Goal: Navigation & Orientation: Understand site structure

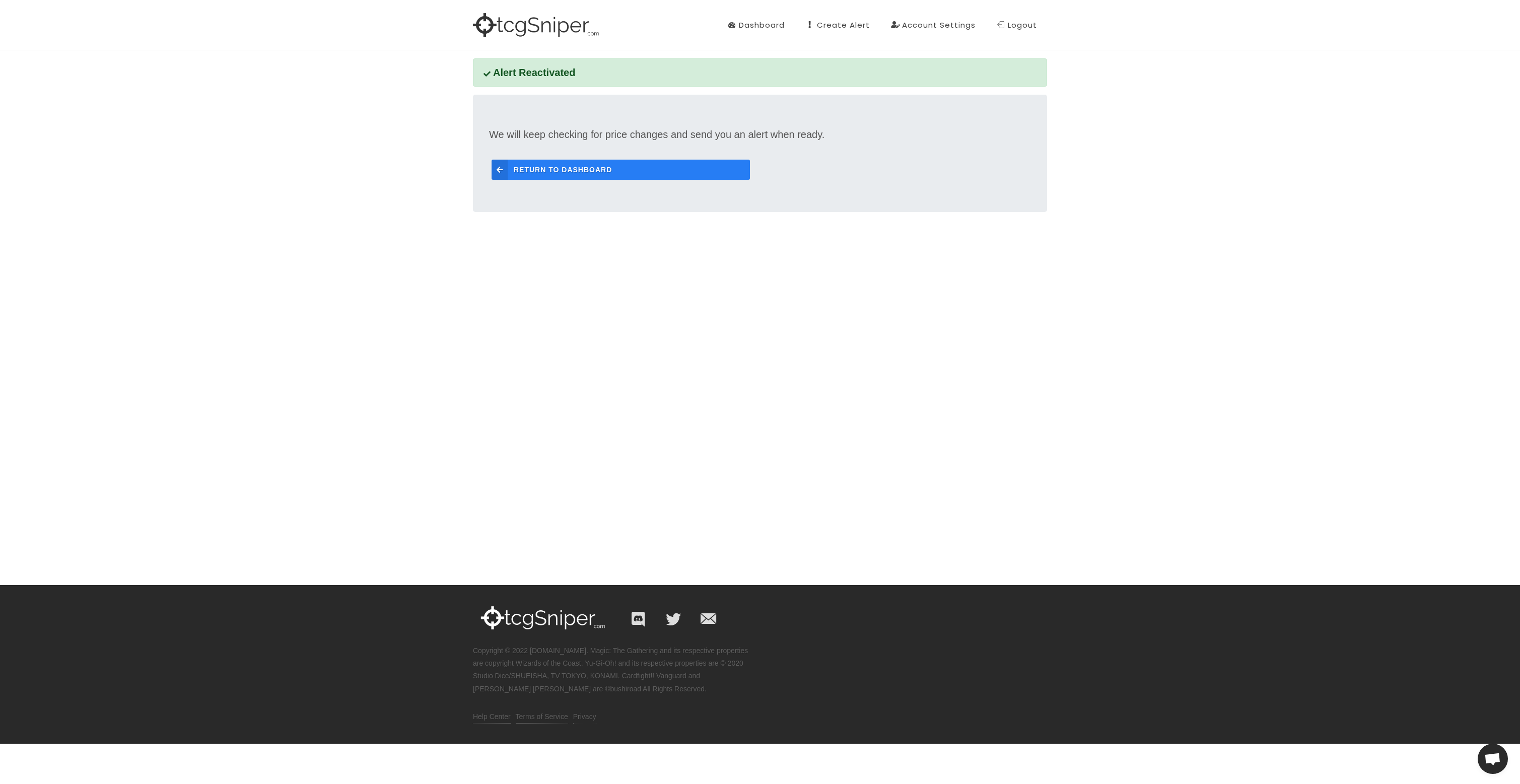
click at [568, 169] on span "Return to Dashboard" at bounding box center [563, 170] width 98 height 20
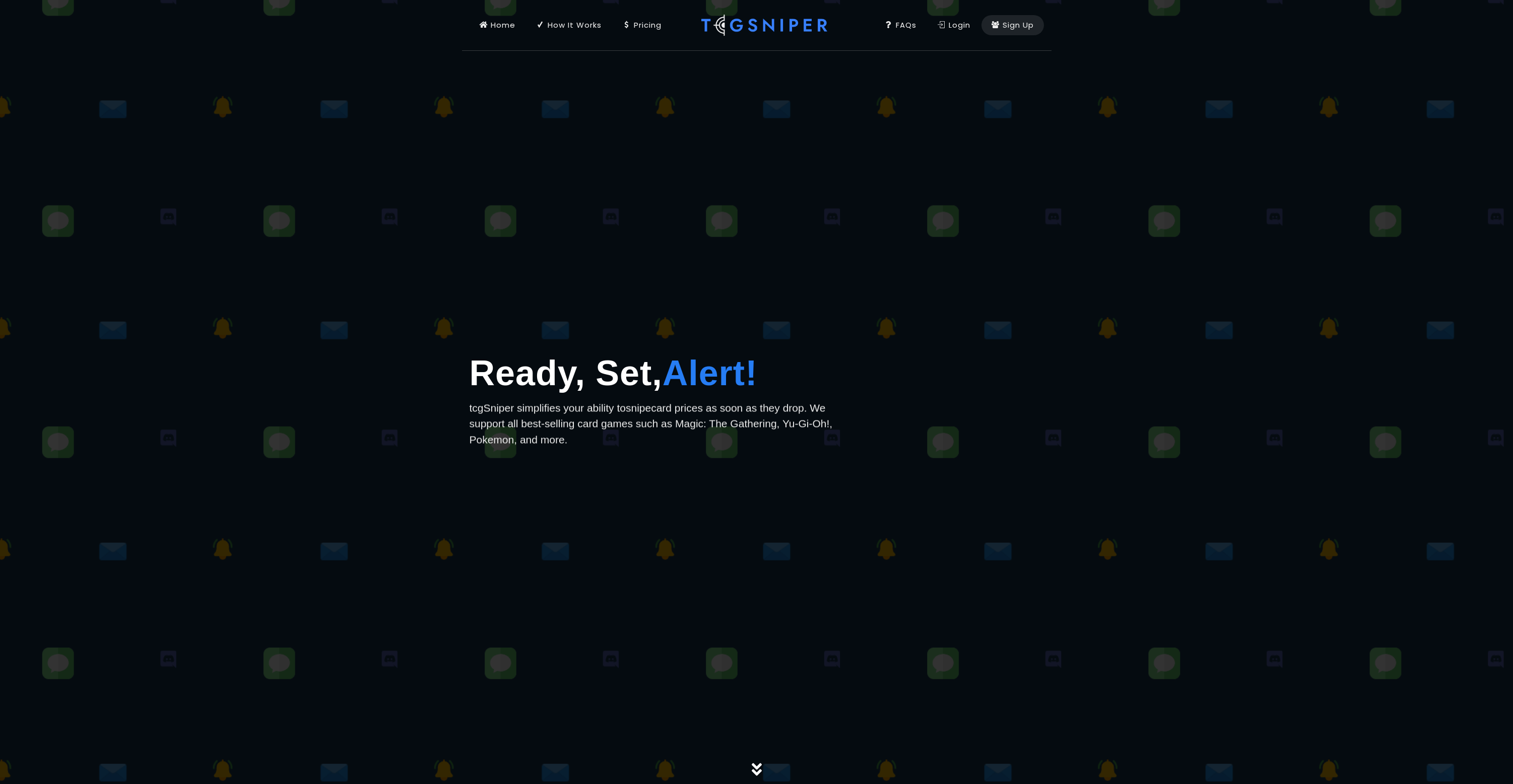
click at [579, 25] on div "How It Works" at bounding box center [569, 25] width 65 height 11
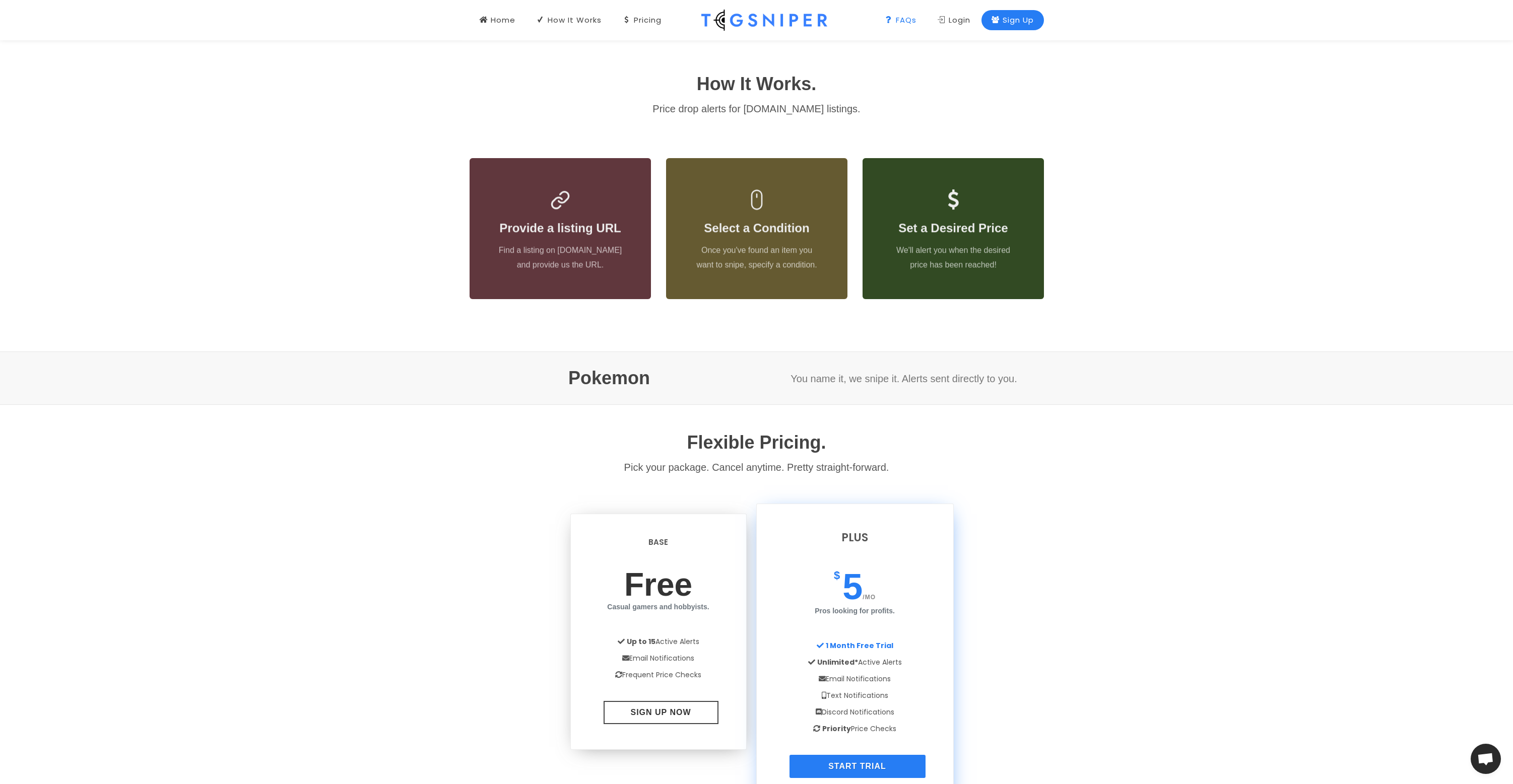
click at [893, 24] on div "FAQs" at bounding box center [900, 20] width 32 height 11
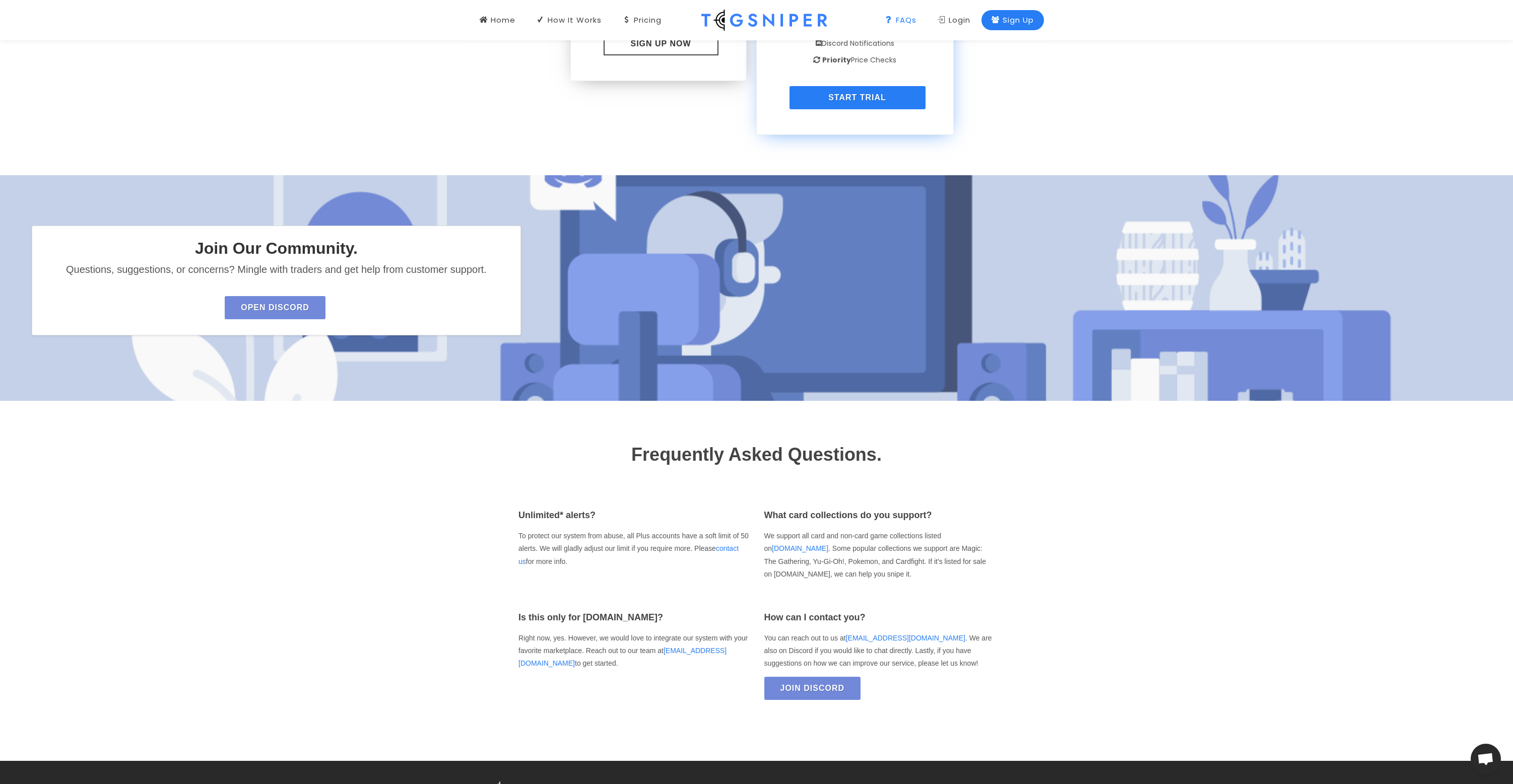
scroll to position [1546, 0]
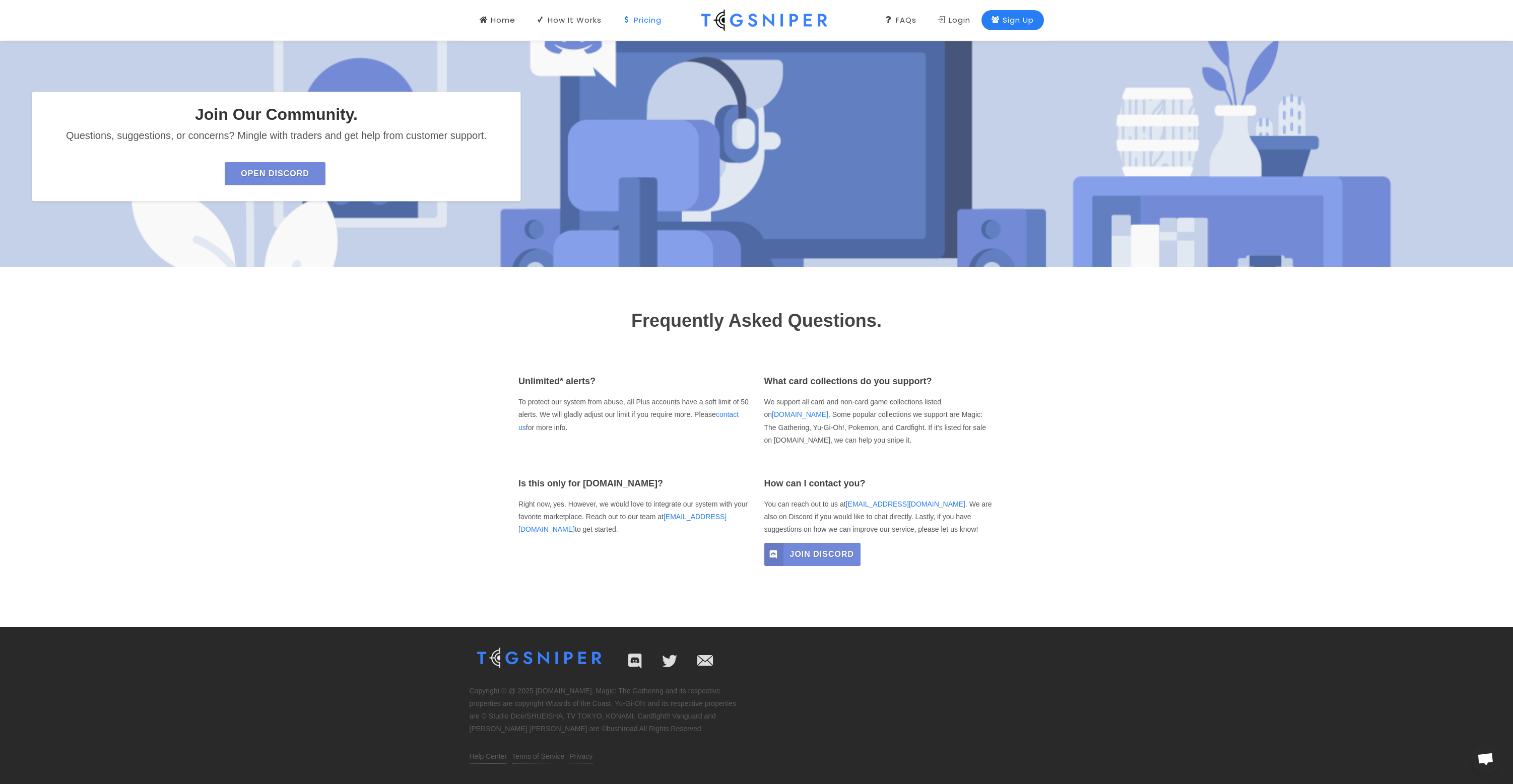
click at [796, 550] on span "Join Discord" at bounding box center [822, 554] width 64 height 23
